Goal: Information Seeking & Learning: Learn about a topic

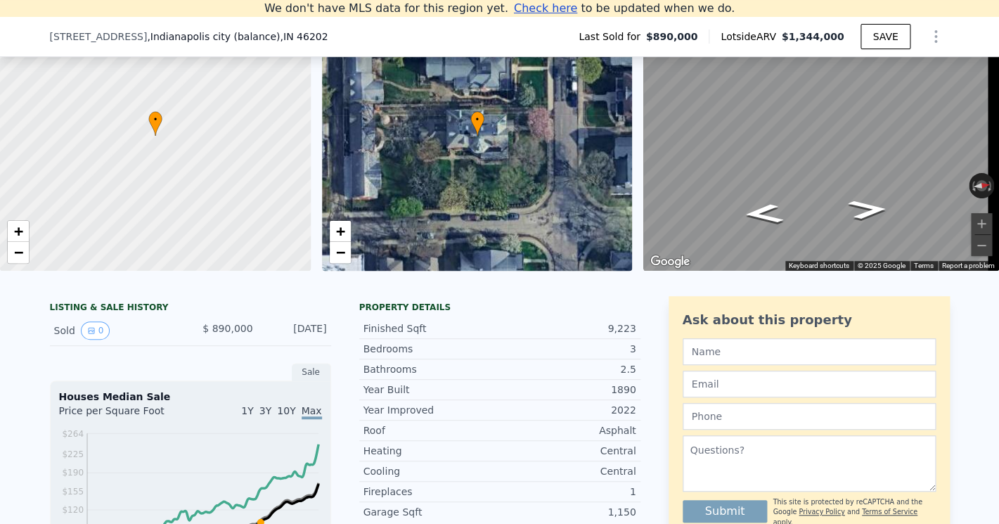
scroll to position [101, 0]
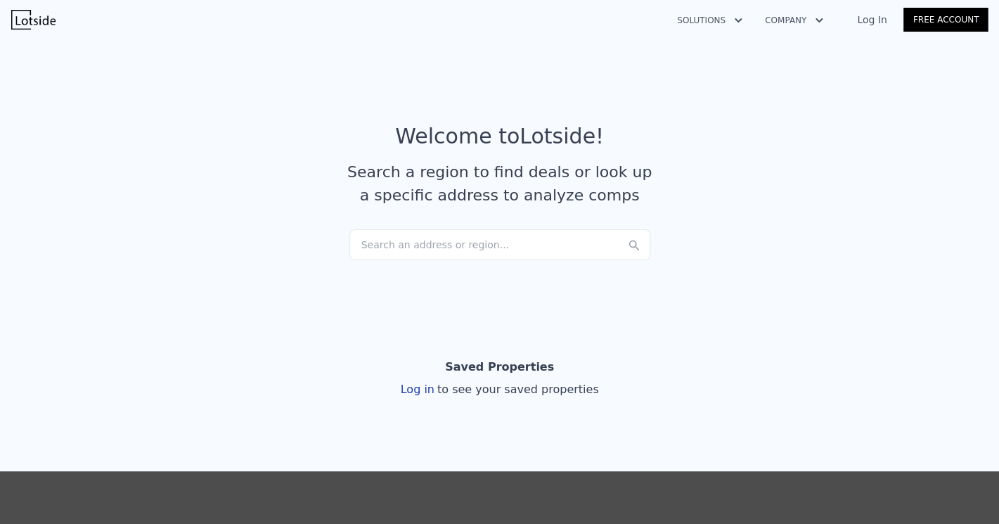
click at [448, 247] on div "Search an address or region..." at bounding box center [499, 244] width 301 height 31
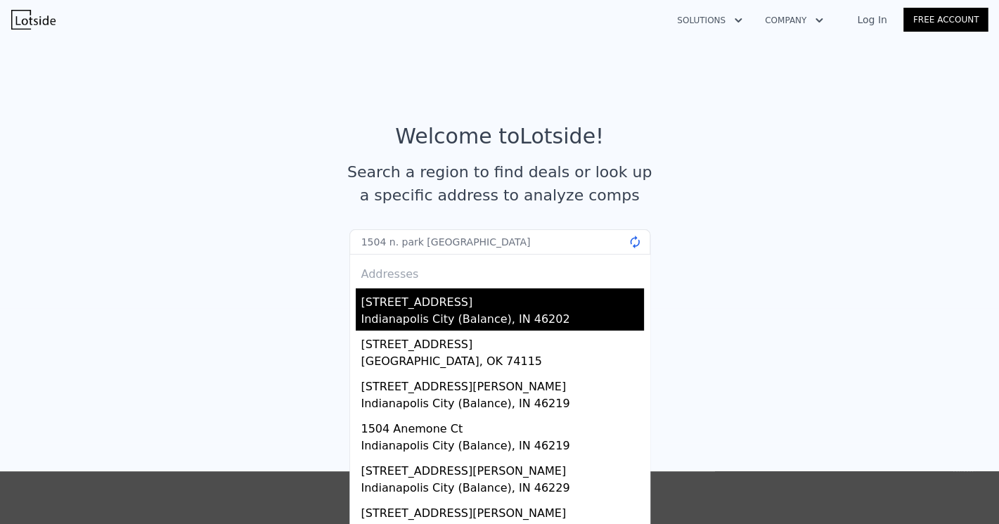
type input "1504 n. park indianapolis"
click at [456, 320] on div "Indianapolis City (Balance), IN 46202" at bounding box center [502, 321] width 283 height 20
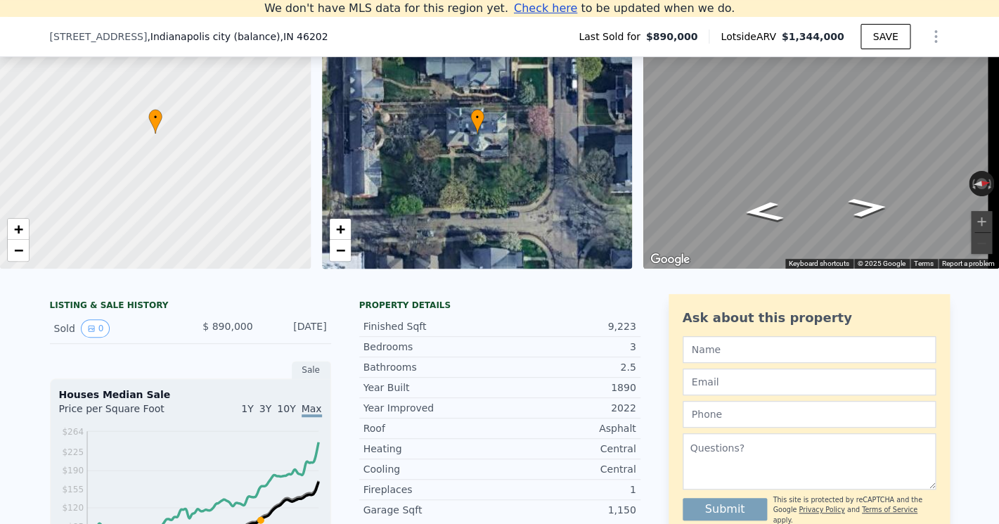
scroll to position [144, 0]
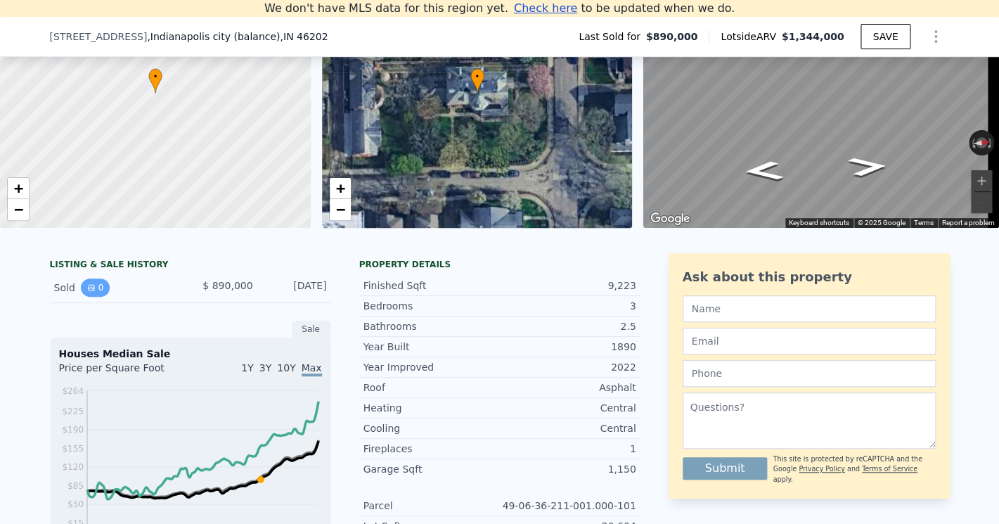
click at [89, 290] on icon "View historical data" at bounding box center [92, 288] width 6 height 6
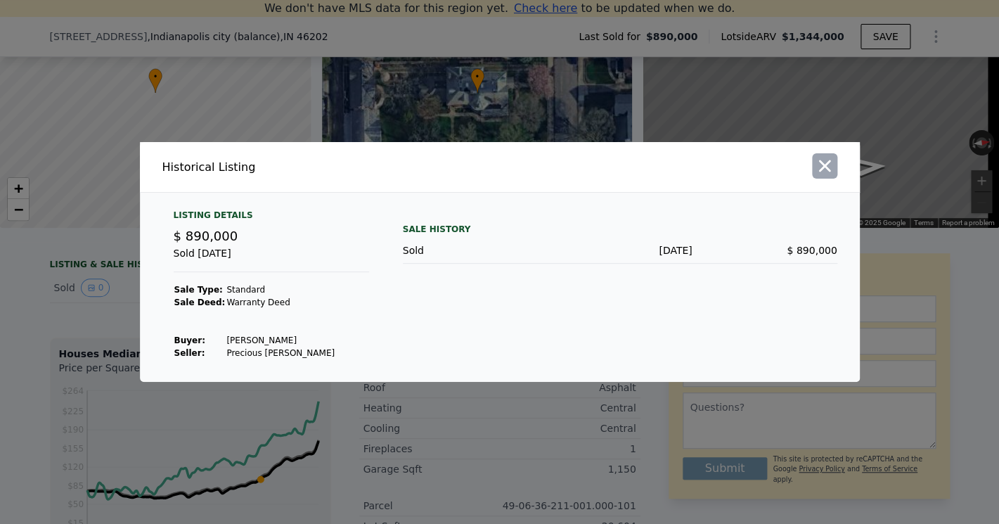
click at [829, 164] on icon "button" at bounding box center [824, 166] width 20 height 20
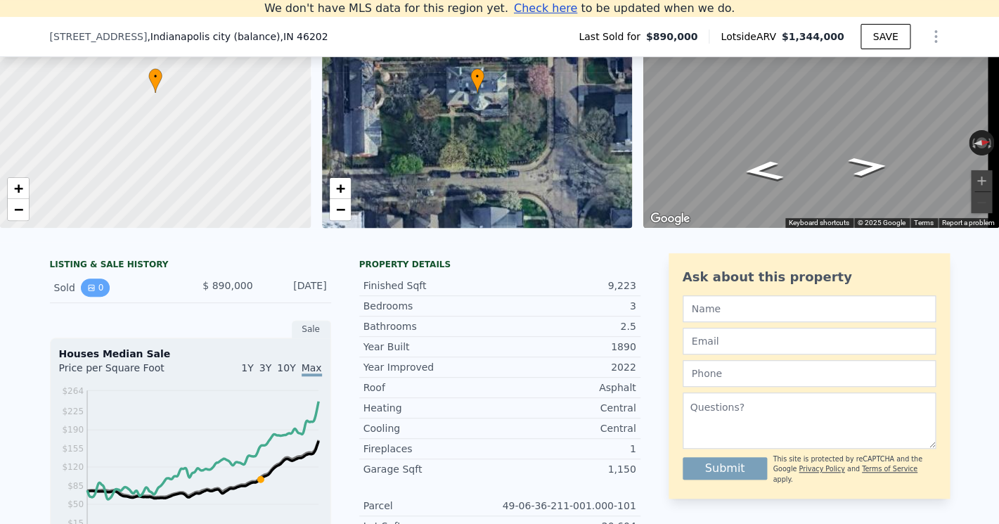
click at [87, 292] on icon "View historical data" at bounding box center [91, 287] width 8 height 8
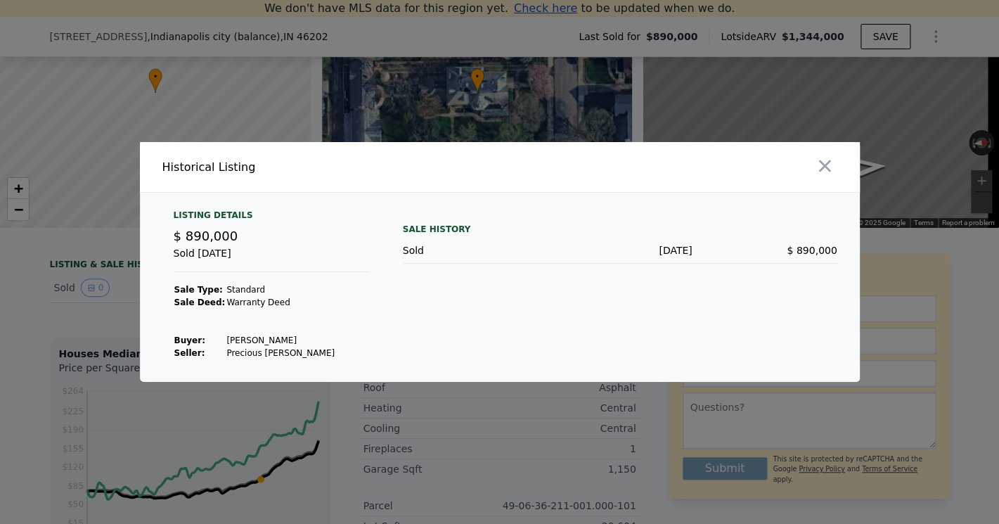
click at [84, 304] on div at bounding box center [499, 262] width 999 height 524
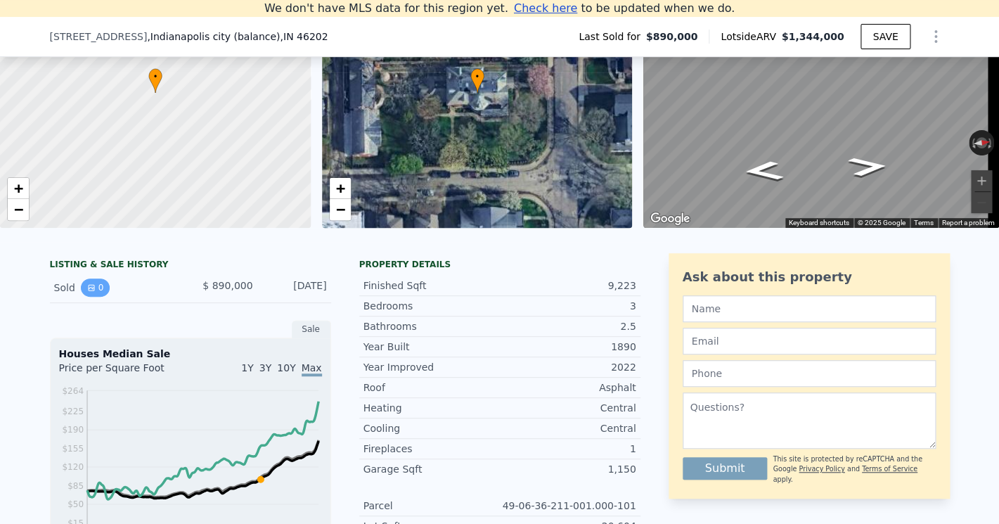
click at [89, 290] on icon "View historical data" at bounding box center [92, 288] width 6 height 6
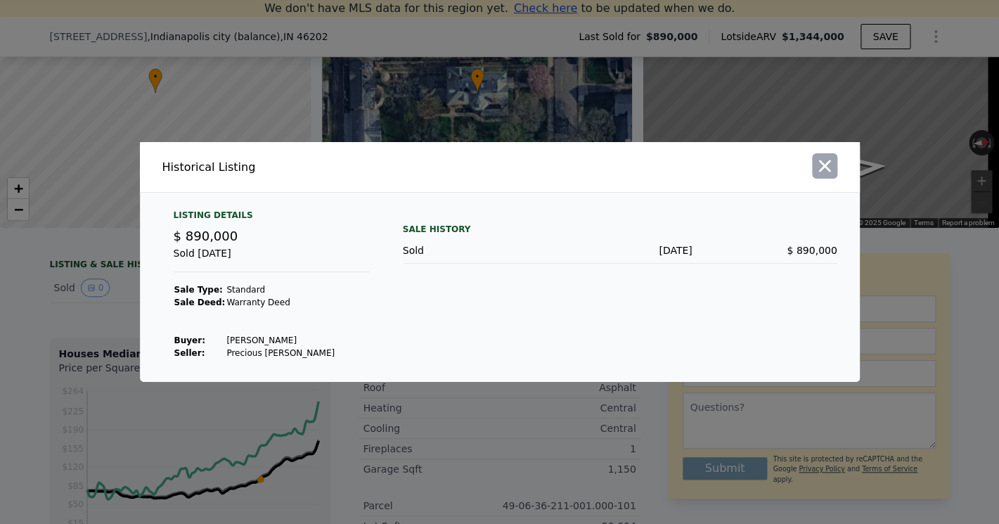
click at [822, 171] on icon "button" at bounding box center [824, 166] width 20 height 20
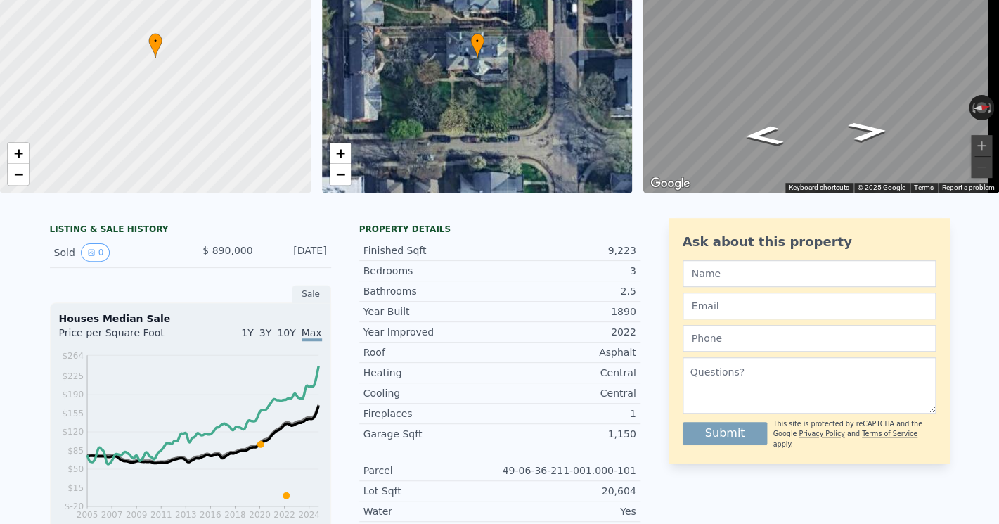
scroll to position [67, 0]
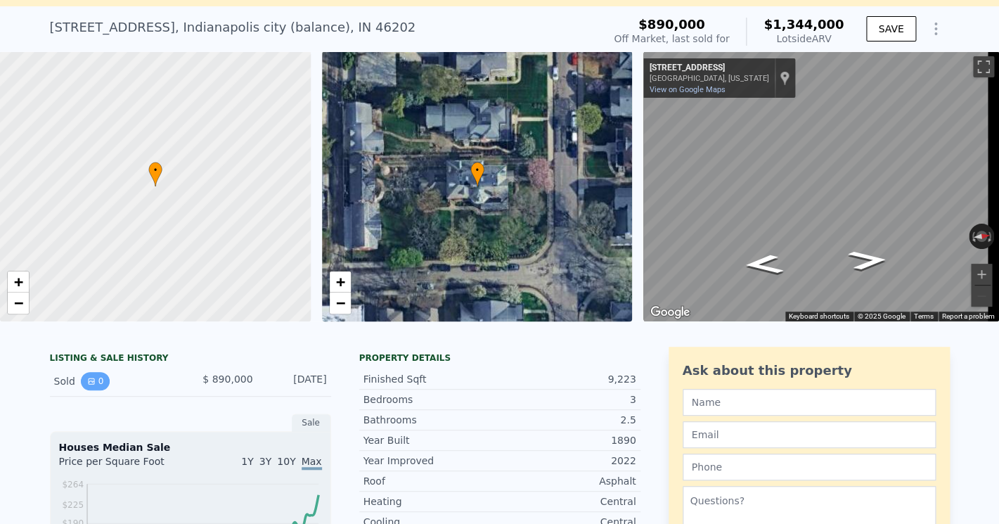
click at [90, 390] on button "0" at bounding box center [96, 381] width 30 height 18
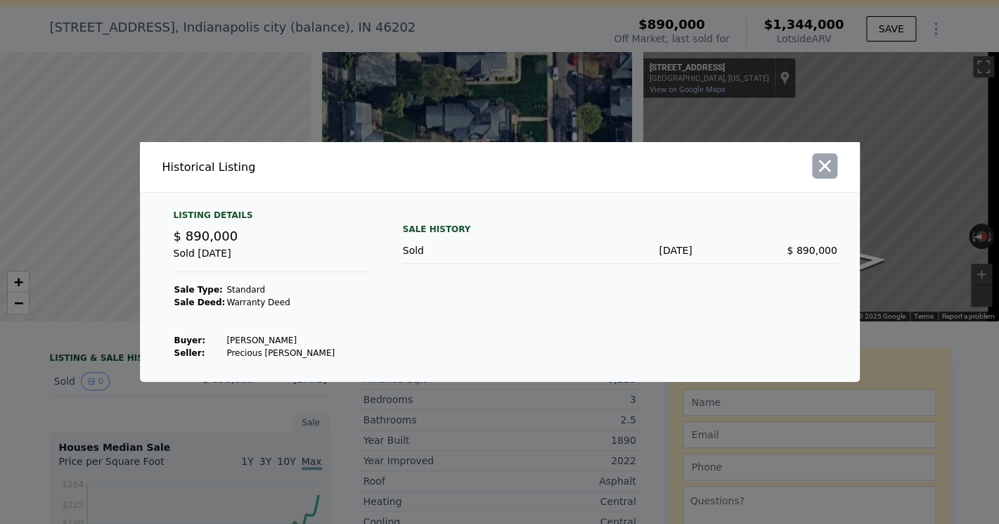
click at [824, 165] on icon "button" at bounding box center [824, 166] width 12 height 12
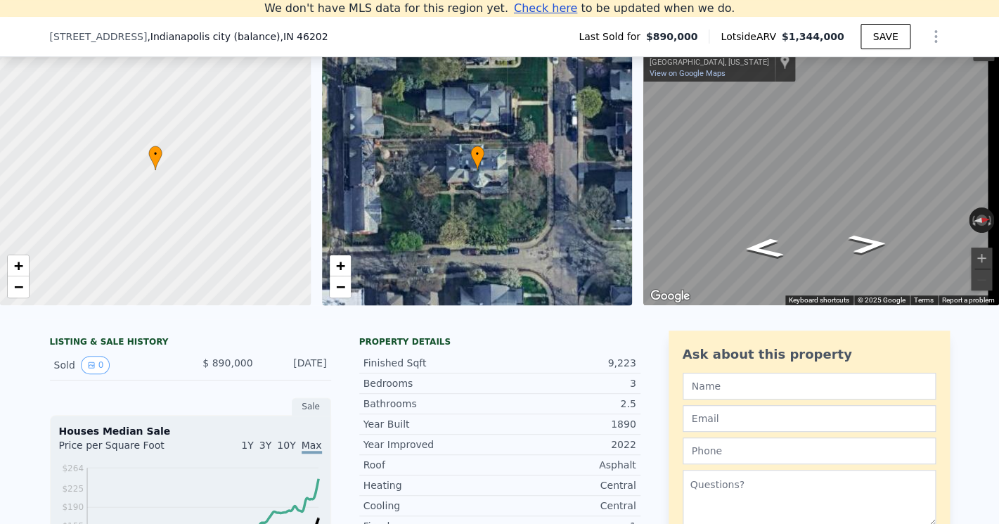
scroll to position [211, 0]
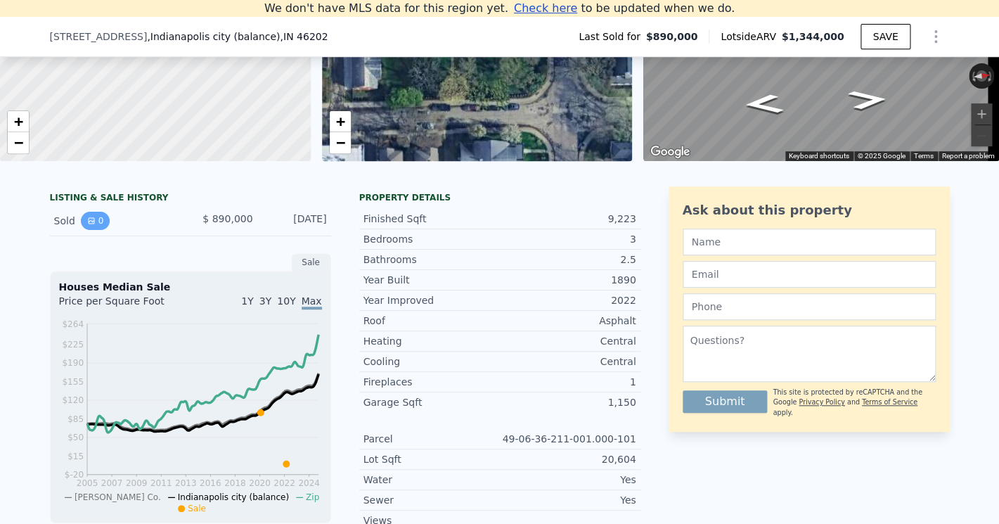
click at [89, 223] on icon "View historical data" at bounding box center [92, 221] width 6 height 6
